Goal: Navigation & Orientation: Find specific page/section

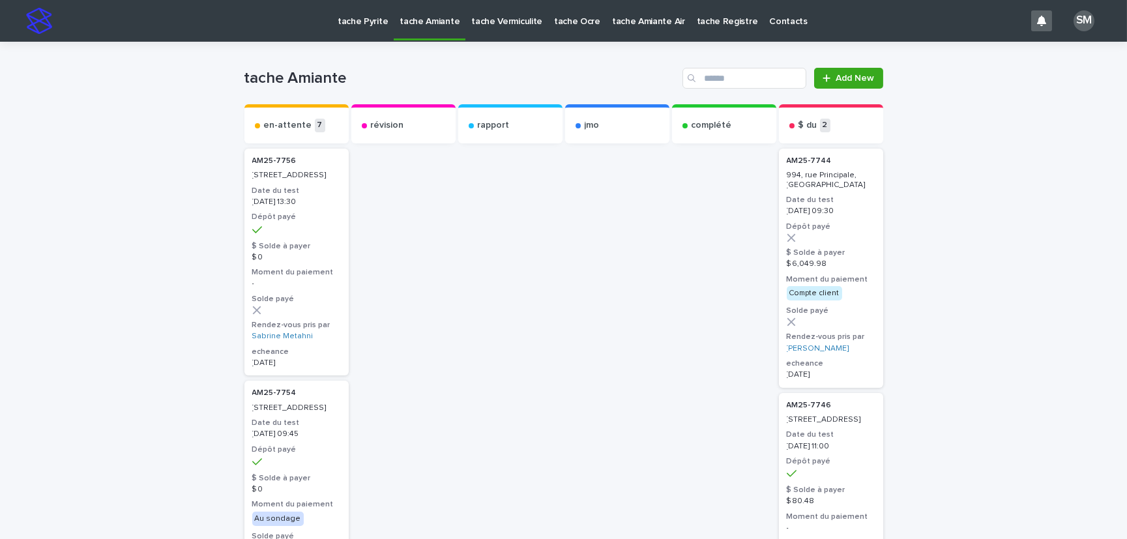
click at [358, 20] on p "tache Pyrite" at bounding box center [363, 13] width 50 height 27
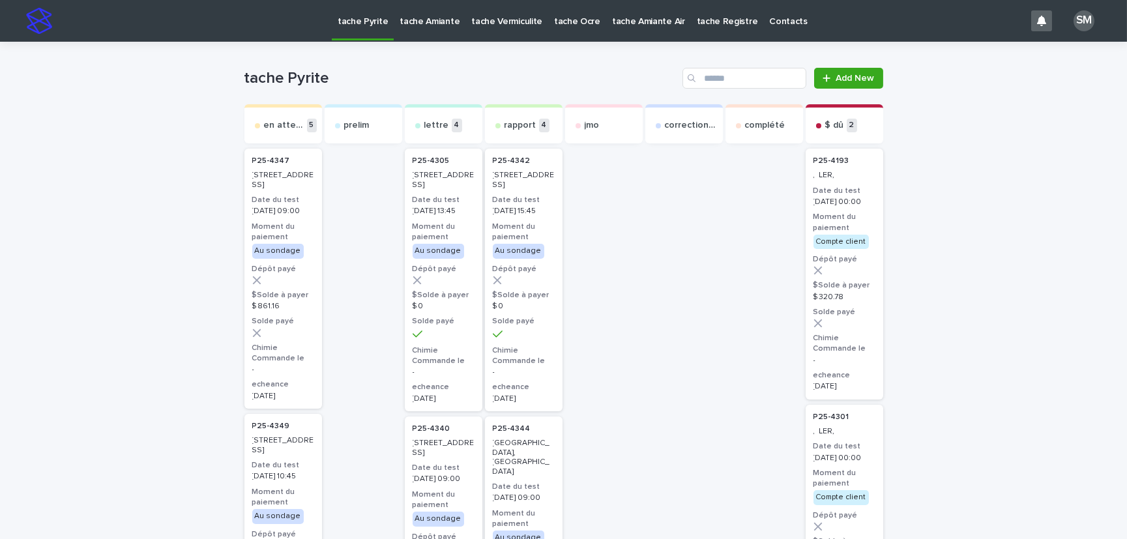
click at [440, 23] on p "tache Amiante" at bounding box center [430, 13] width 60 height 27
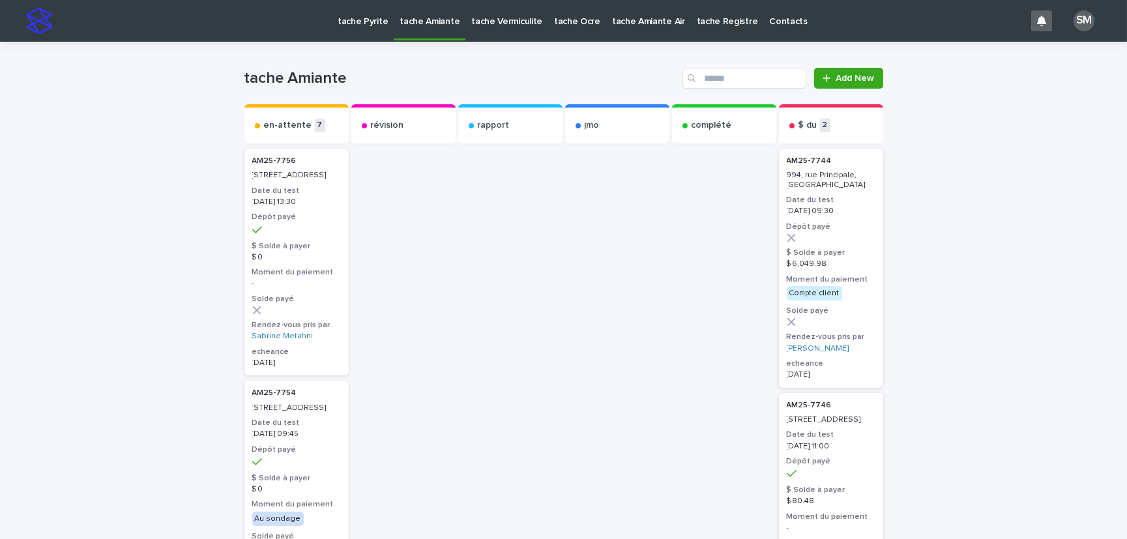
click at [486, 23] on p "tache Vermiculite" at bounding box center [506, 13] width 71 height 27
